Goal: Find contact information: Obtain details needed to contact an individual or organization

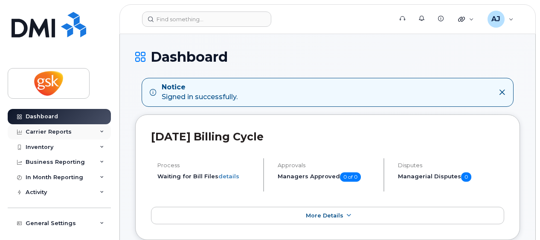
click at [90, 133] on div "Carrier Reports" at bounding box center [59, 131] width 103 height 15
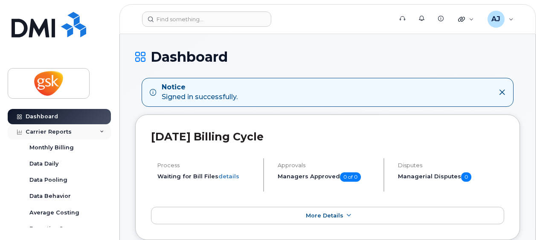
click at [90, 130] on div "Carrier Reports" at bounding box center [59, 131] width 103 height 15
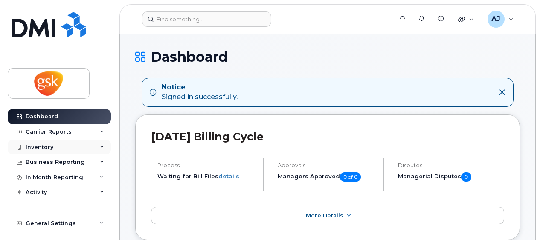
click at [68, 147] on div "Inventory" at bounding box center [59, 147] width 103 height 15
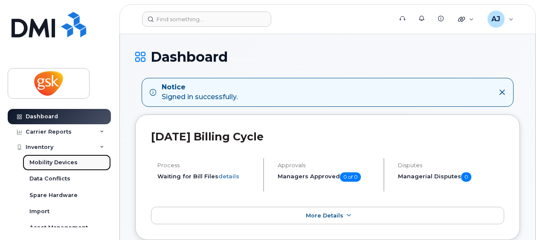
click at [61, 164] on div "Mobility Devices" at bounding box center [53, 163] width 48 height 8
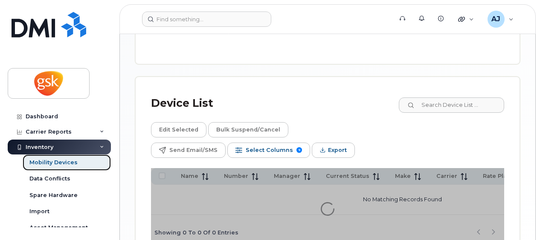
scroll to position [431, 0]
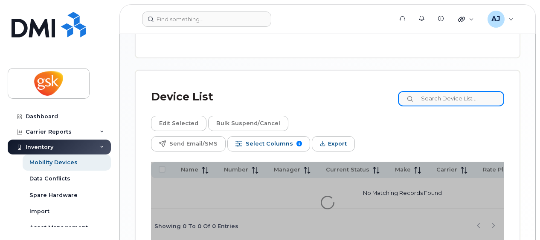
click at [451, 91] on input at bounding box center [451, 98] width 106 height 15
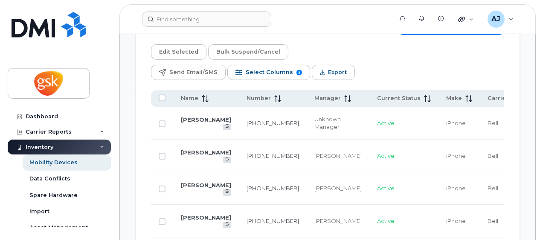
scroll to position [653, 0]
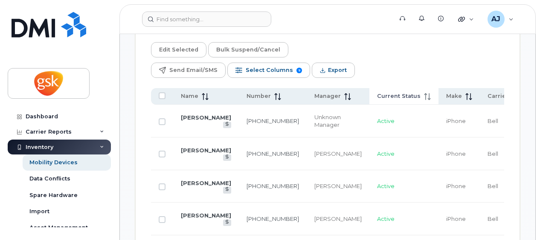
click at [377, 93] on span "Current Status" at bounding box center [398, 97] width 43 height 8
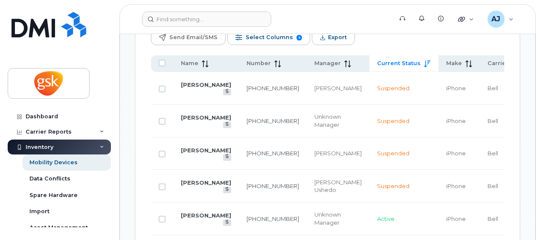
scroll to position [686, 0]
click at [191, 179] on link "[PERSON_NAME]" at bounding box center [206, 182] width 50 height 7
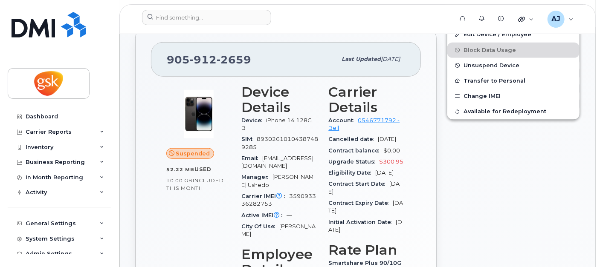
scroll to position [154, 0]
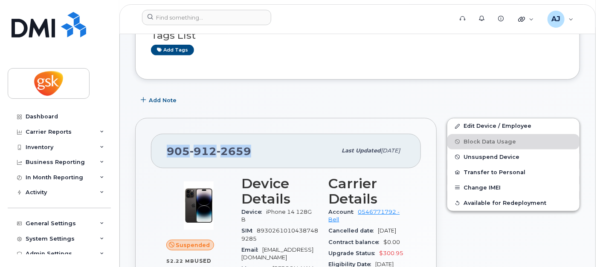
drag, startPoint x: 259, startPoint y: 144, endPoint x: 169, endPoint y: 152, distance: 90.7
click at [169, 152] on div "[PHONE_NUMBER]" at bounding box center [252, 151] width 170 height 18
copy span "[PHONE_NUMBER]"
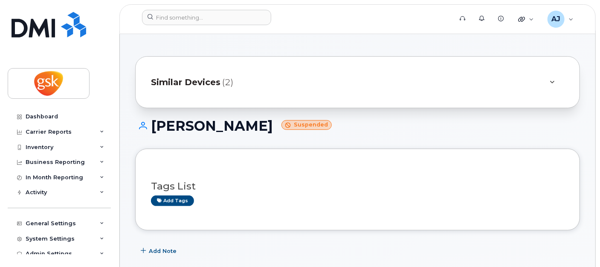
scroll to position [4, 0]
drag, startPoint x: 283, startPoint y: 126, endPoint x: 154, endPoint y: 125, distance: 129.2
click at [154, 125] on h1 "[PERSON_NAME] Suspended" at bounding box center [357, 125] width 445 height 15
copy h1 "[PERSON_NAME]"
